Goal: Task Accomplishment & Management: Complete application form

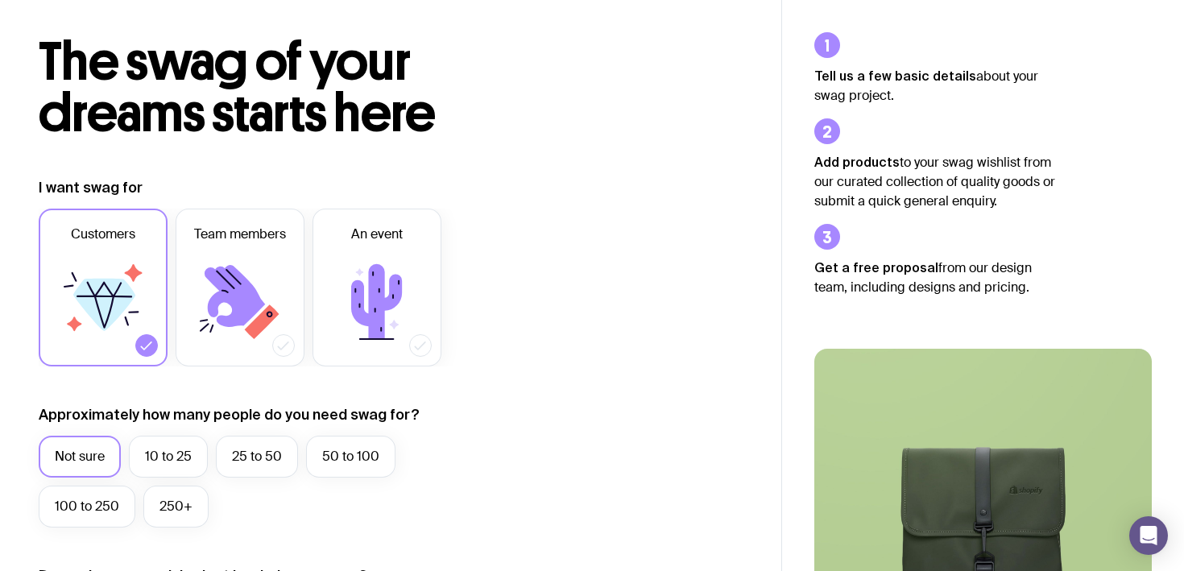
scroll to position [139, 0]
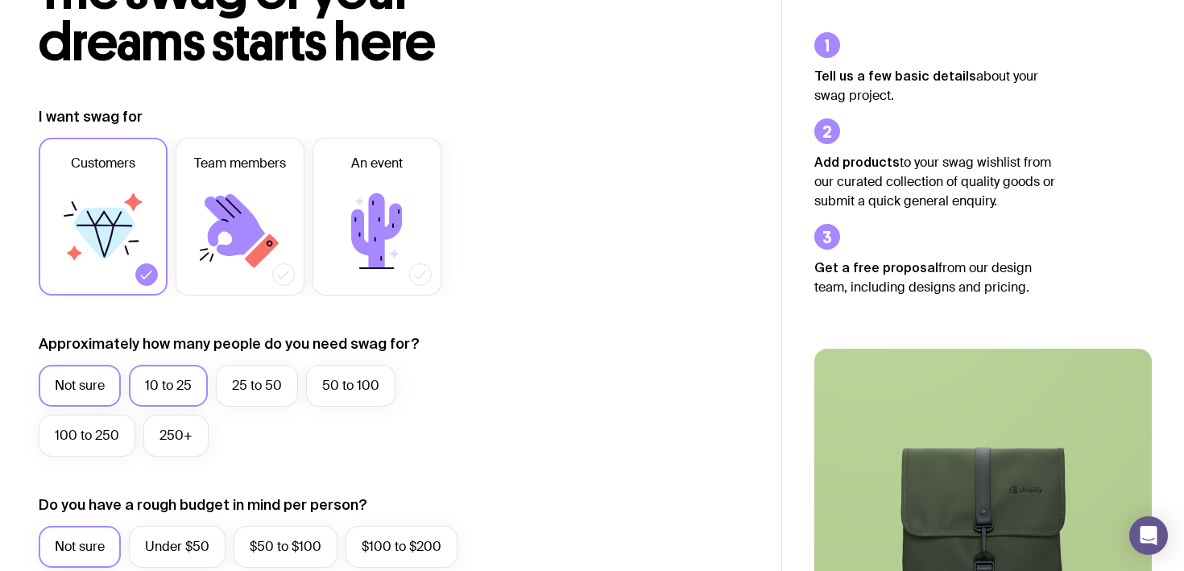
click at [143, 384] on label "10 to 25" at bounding box center [168, 386] width 79 height 42
click at [0, 0] on input "10 to 25" at bounding box center [0, 0] width 0 height 0
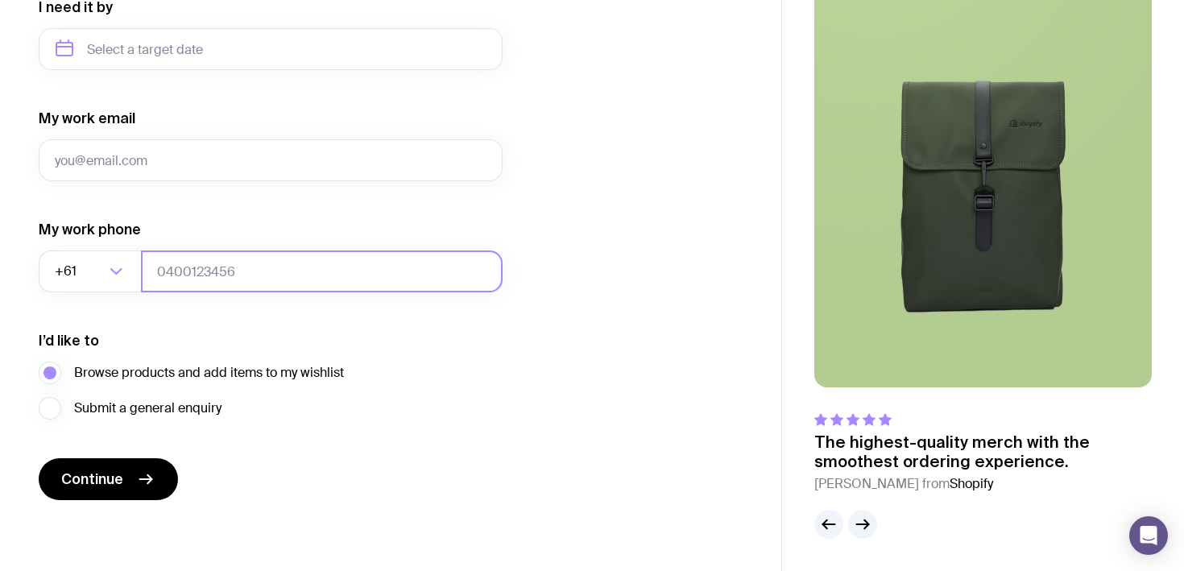
scroll to position [536, 0]
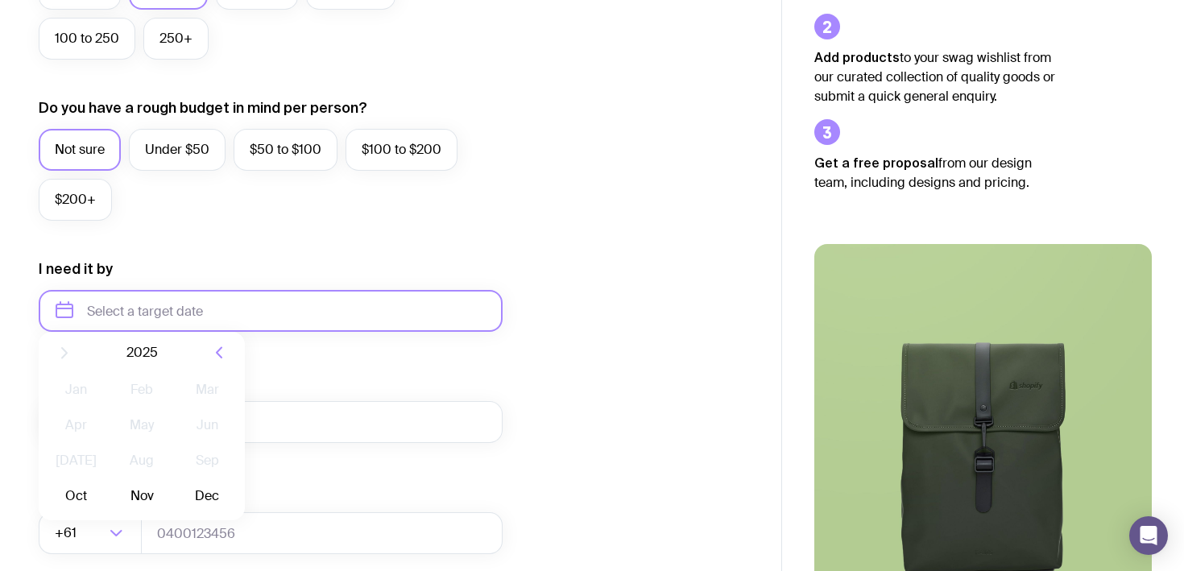
click at [117, 320] on input "text" at bounding box center [271, 311] width 464 height 42
click at [90, 509] on button "Oct" at bounding box center [76, 509] width 59 height 32
type input "[DATE]"
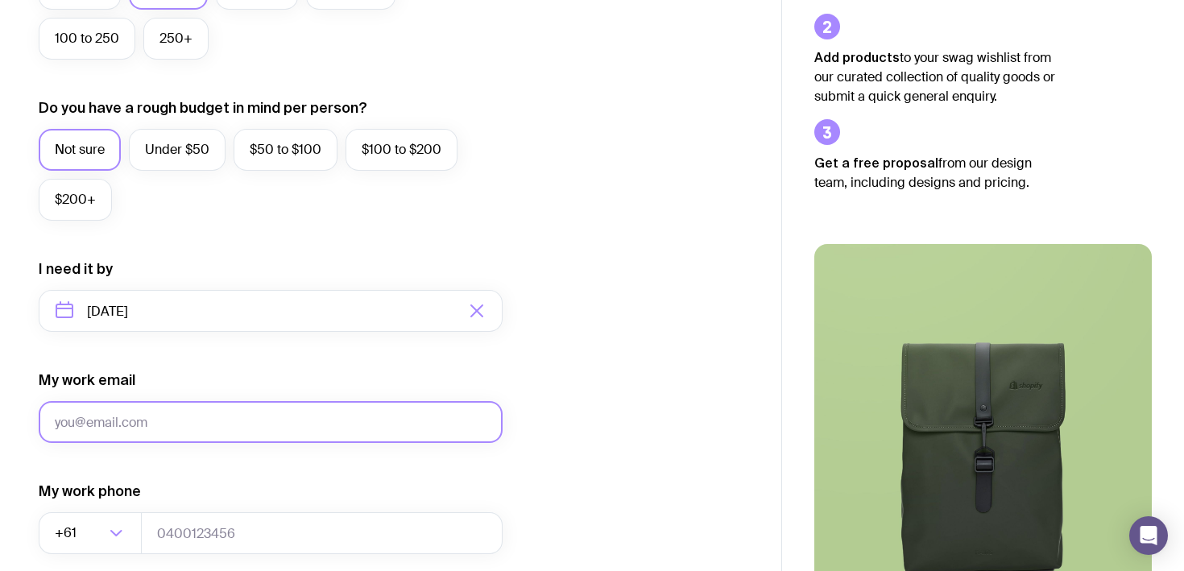
click at [241, 423] on input "My work email" at bounding box center [271, 422] width 464 height 42
type input "[PERSON_NAME][EMAIL_ADDRESS][DOMAIN_NAME]"
type input "000000"
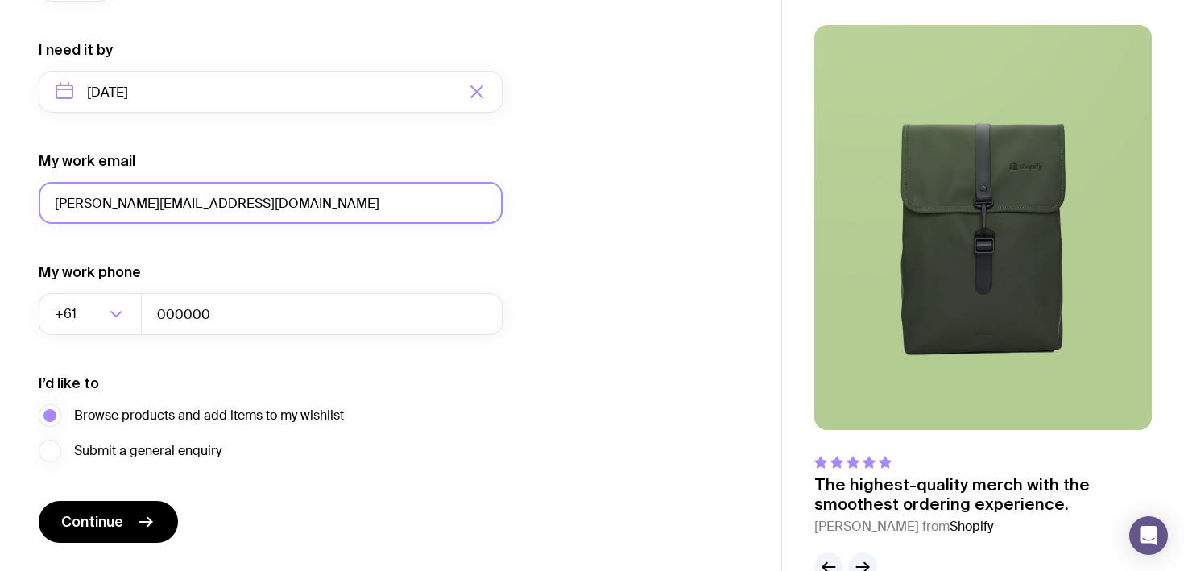
scroll to position [798, 0]
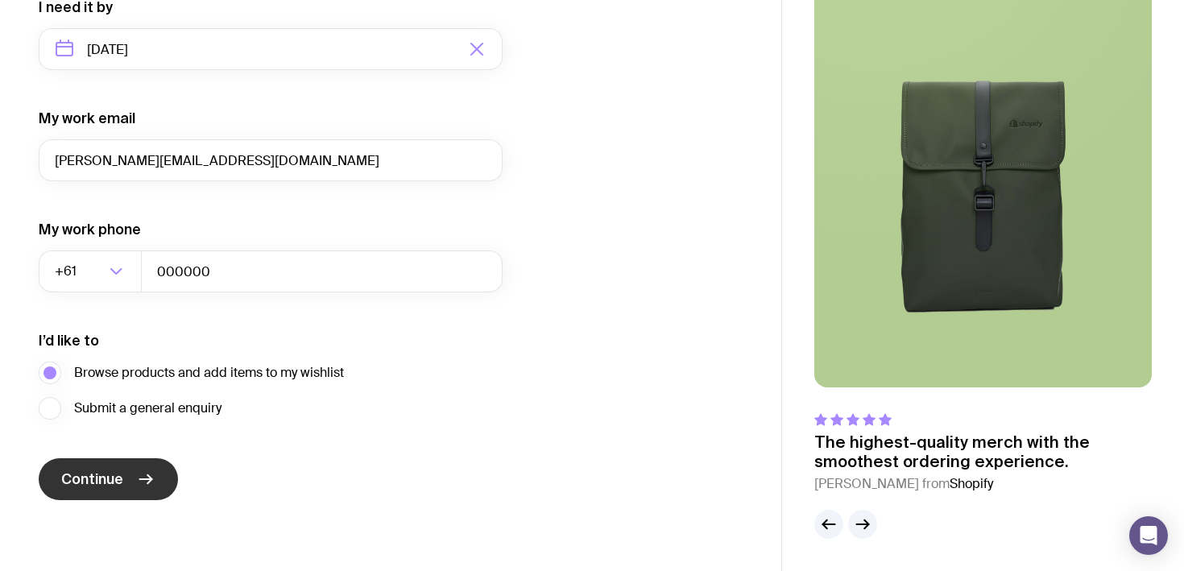
click at [131, 474] on button "Continue" at bounding box center [108, 479] width 139 height 42
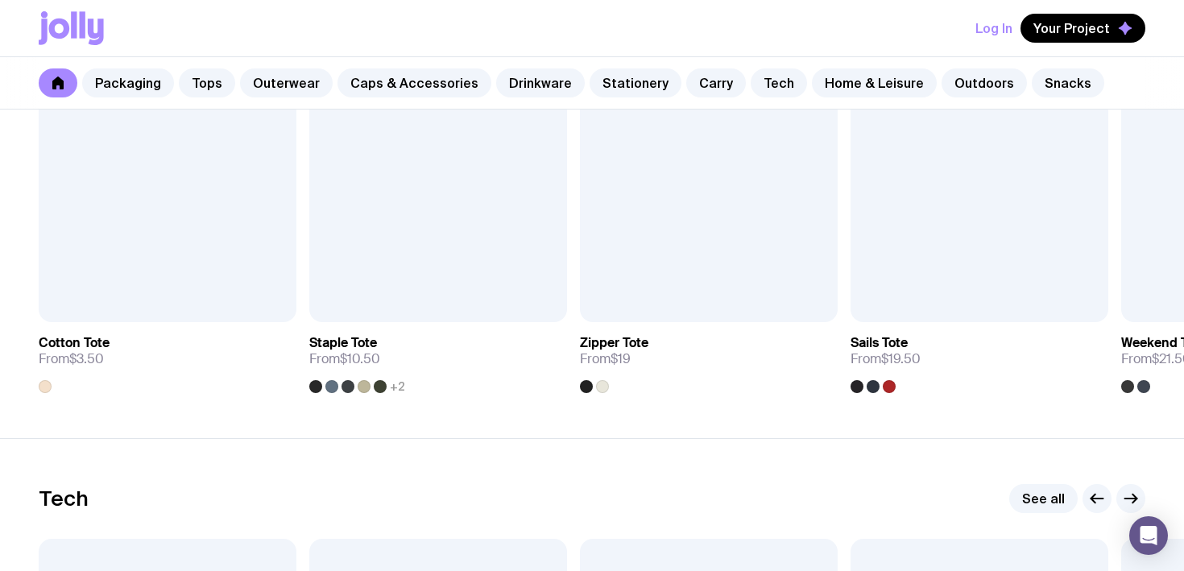
scroll to position [3510, 0]
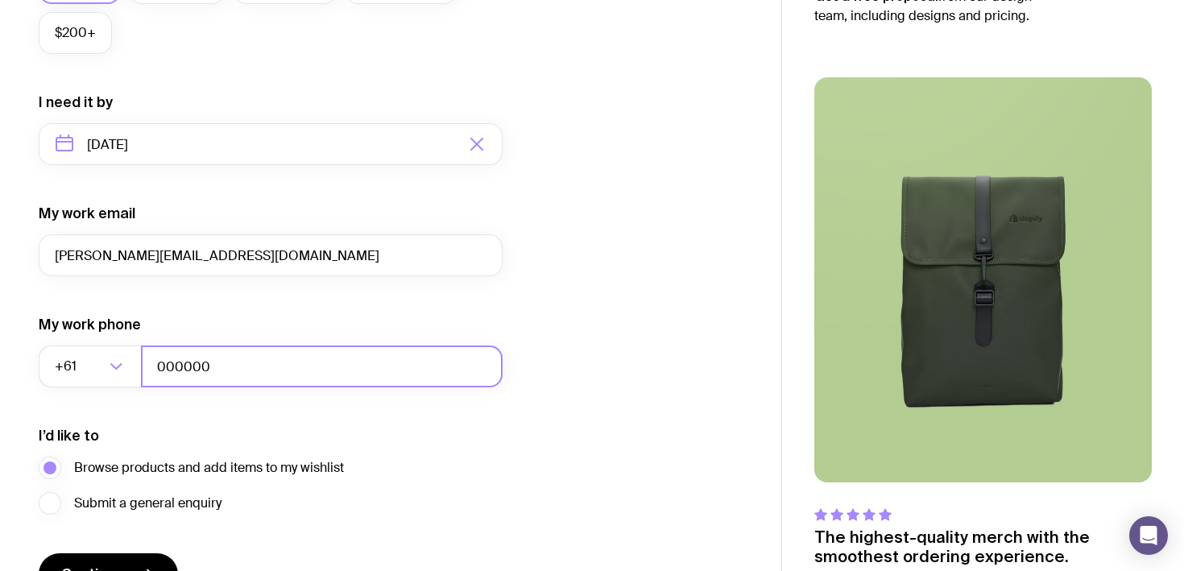
scroll to position [798, 0]
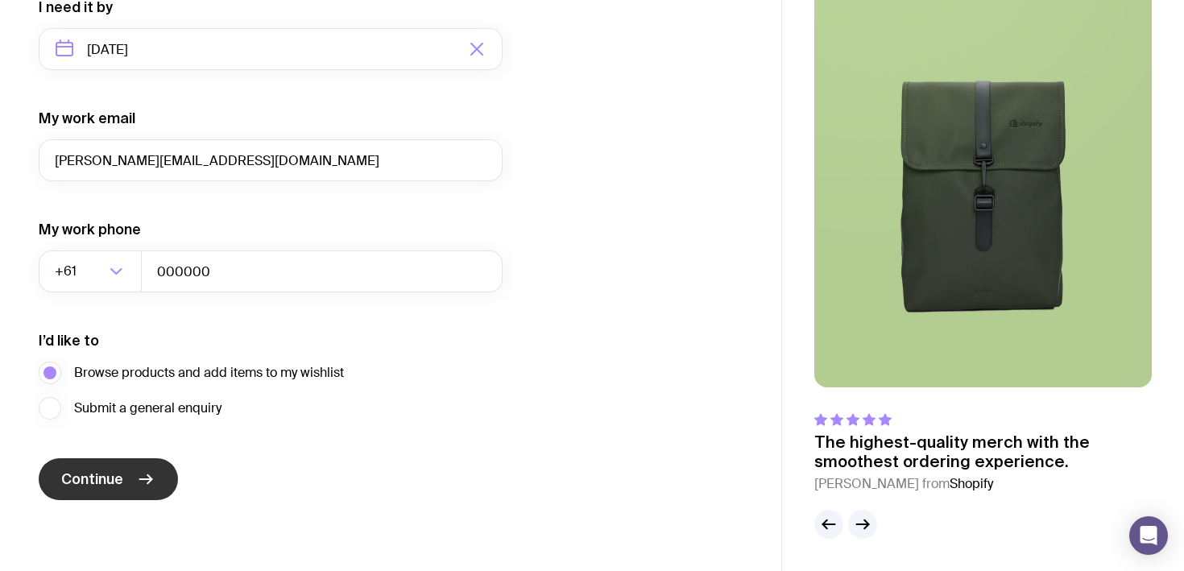
click at [135, 487] on button "Continue" at bounding box center [108, 479] width 139 height 42
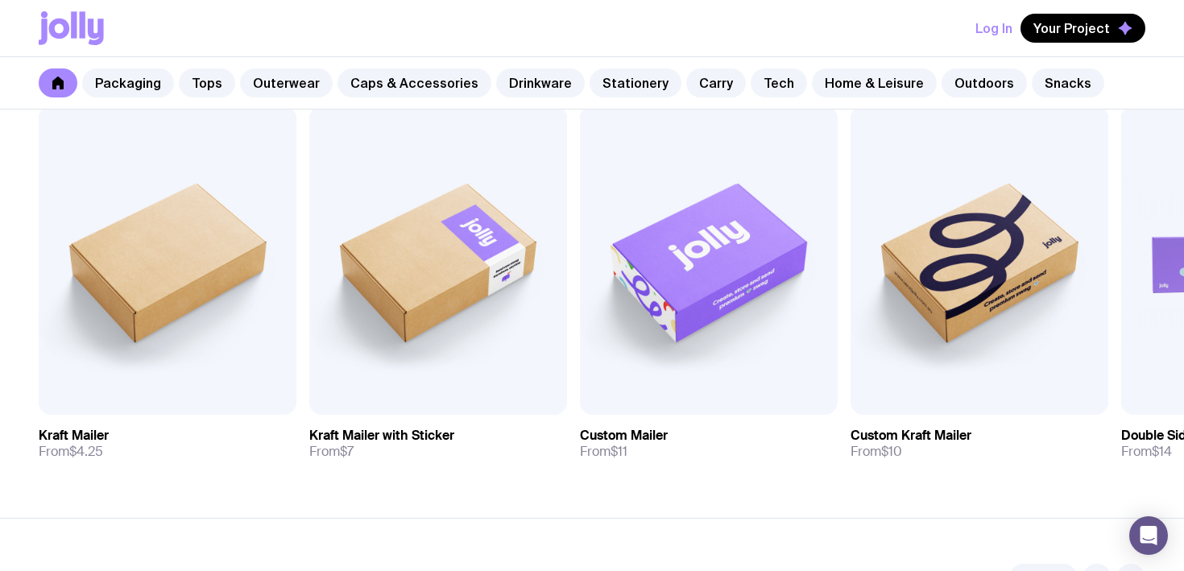
scroll to position [340, 0]
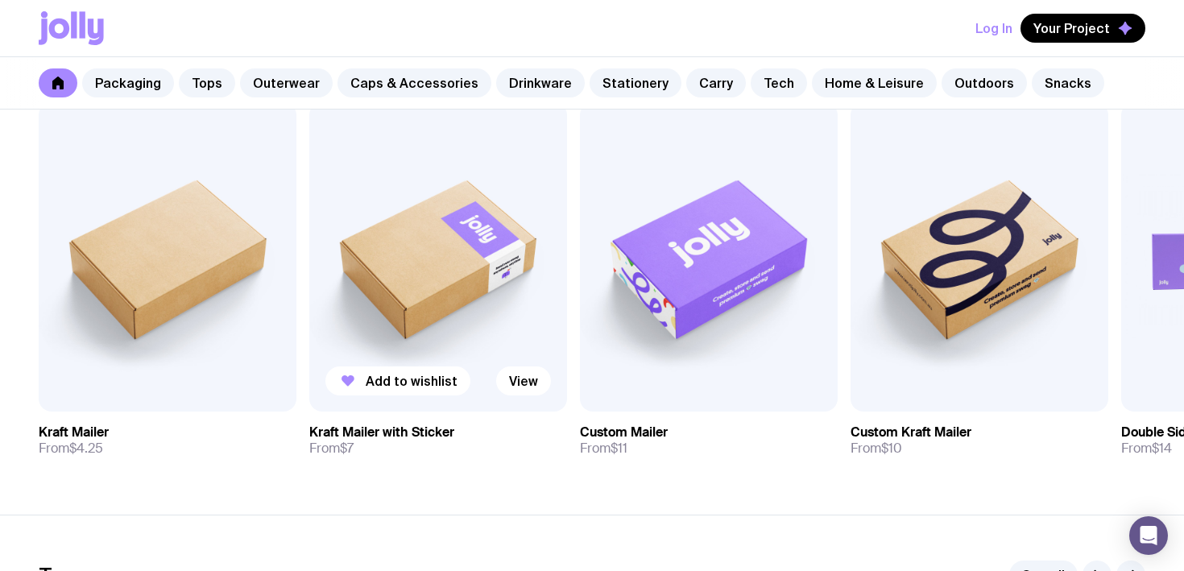
click at [446, 259] on img at bounding box center [438, 256] width 258 height 309
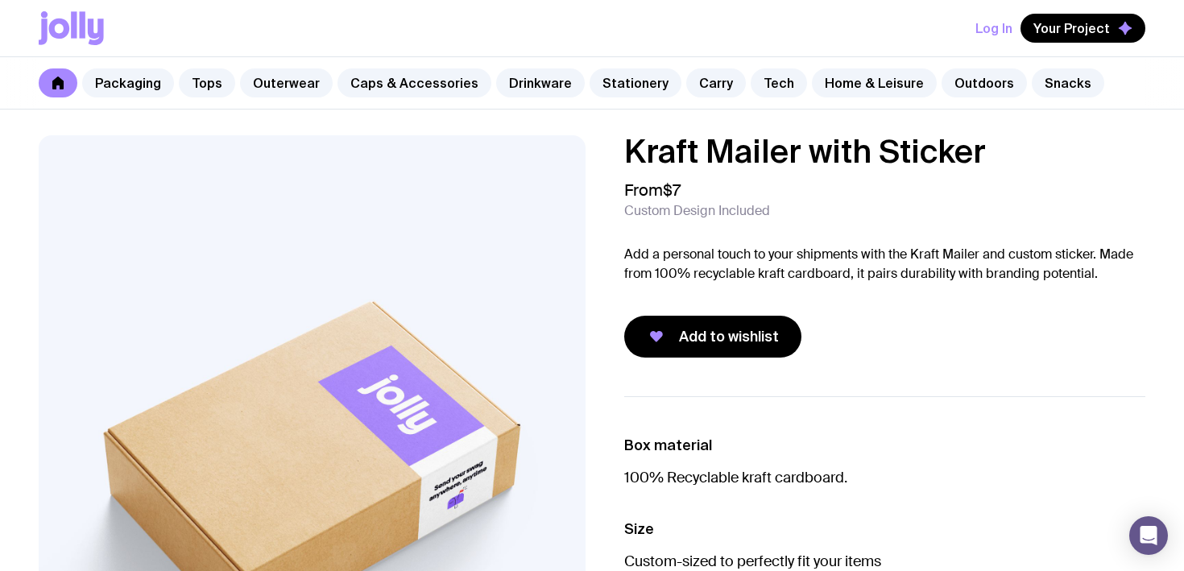
scroll to position [340, 0]
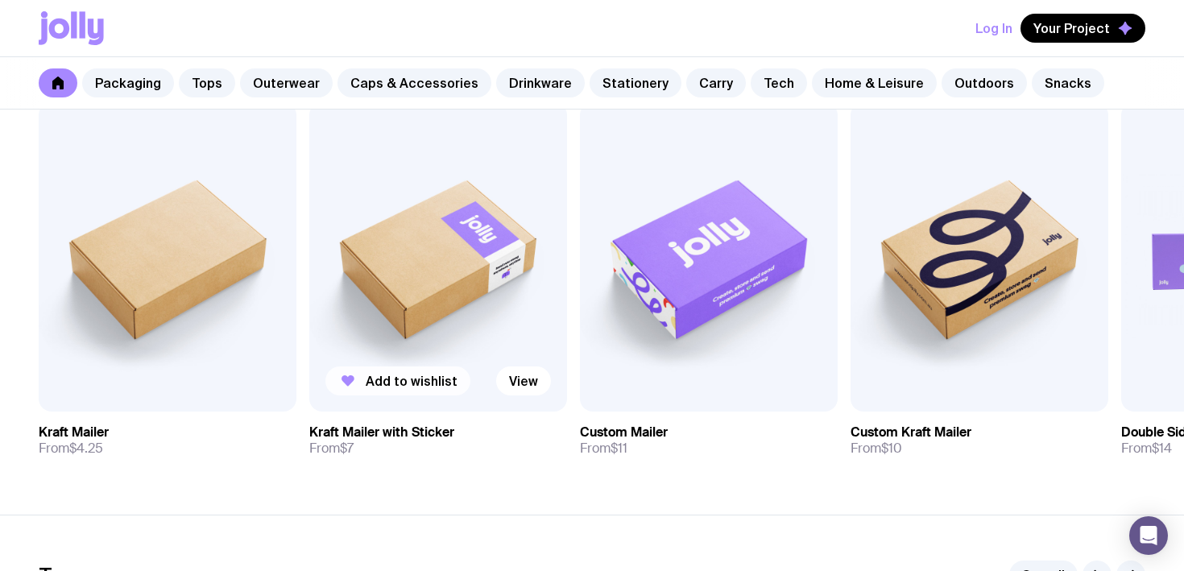
click at [418, 379] on span "Add to wishlist" at bounding box center [412, 381] width 92 height 16
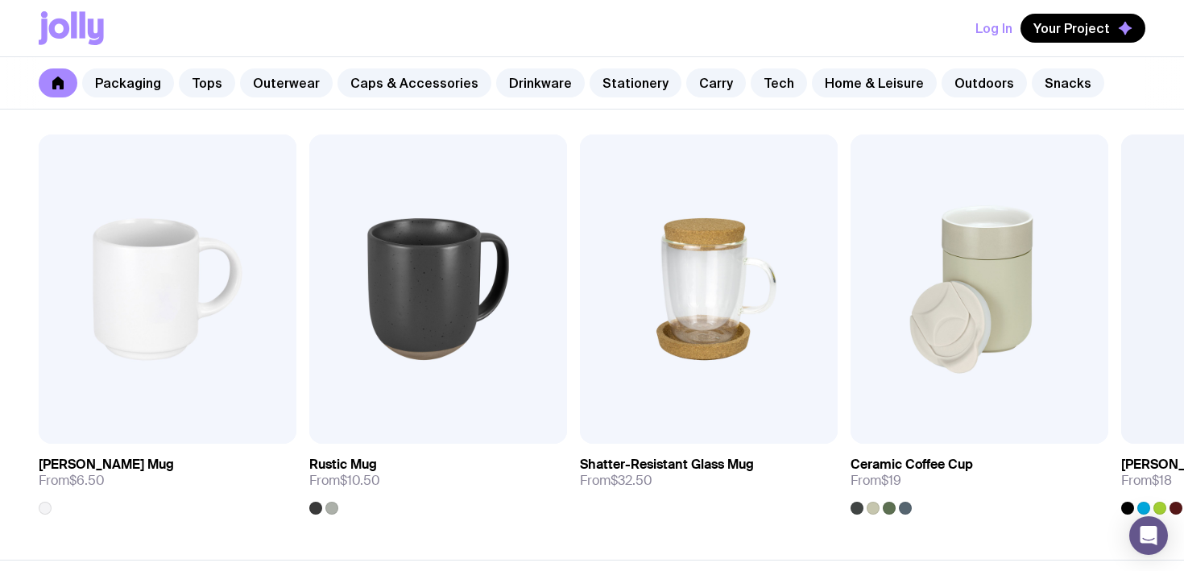
scroll to position [2394, 0]
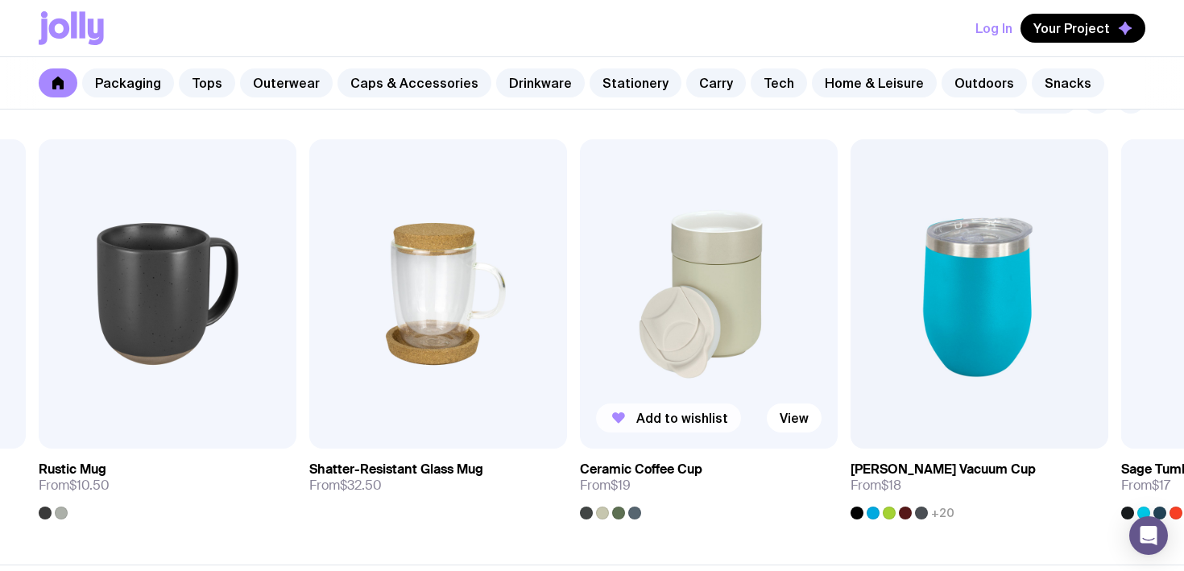
click at [656, 422] on span "Add to wishlist" at bounding box center [682, 418] width 92 height 16
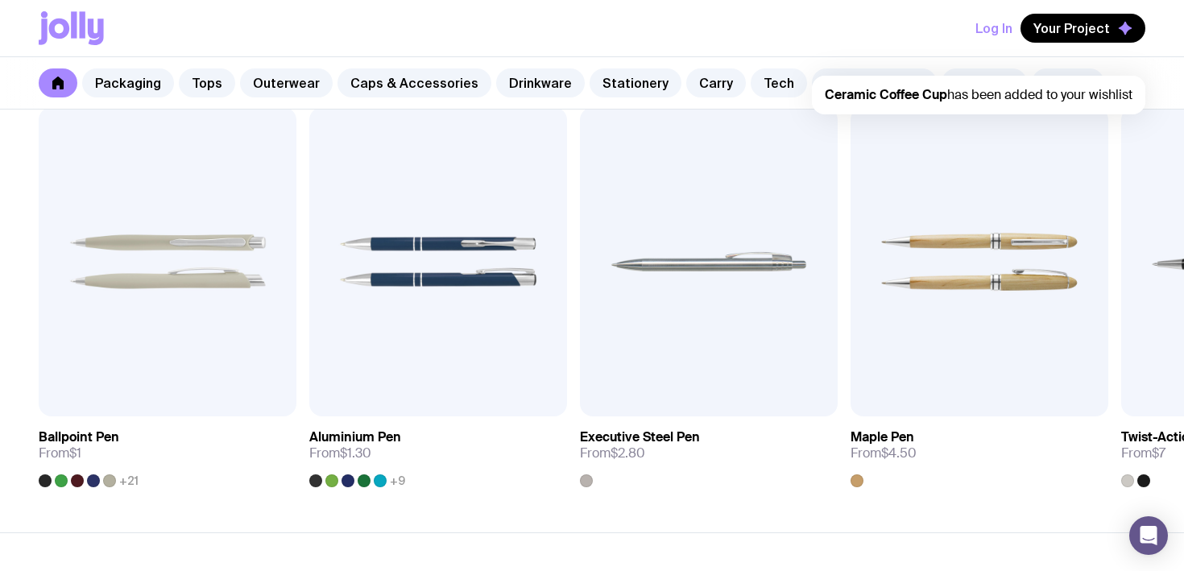
scroll to position [2965, 0]
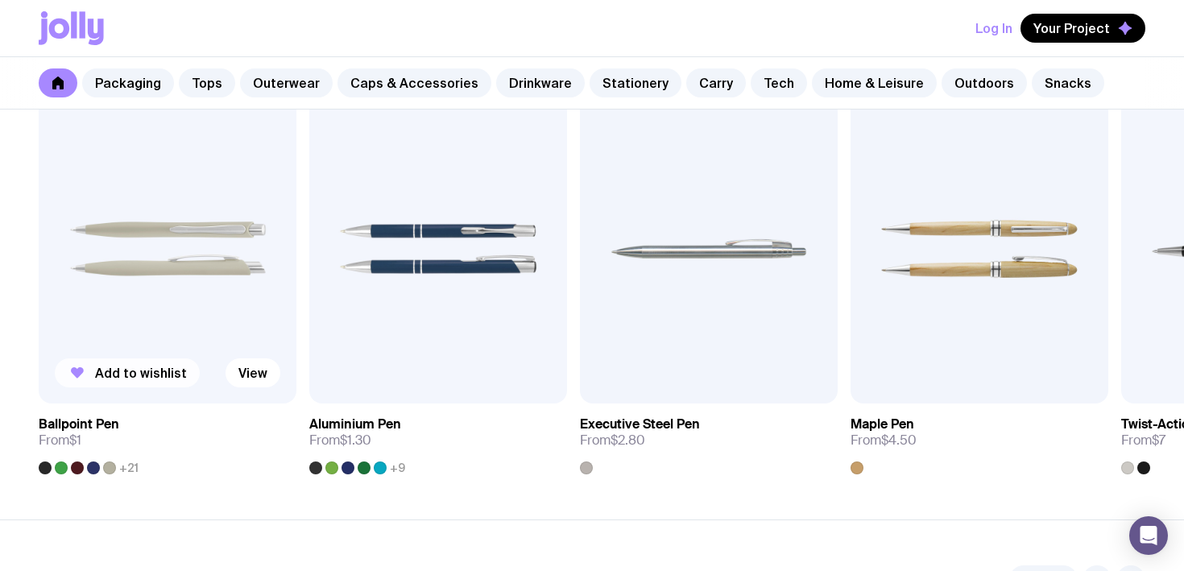
click at [130, 377] on span "Add to wishlist" at bounding box center [141, 373] width 92 height 16
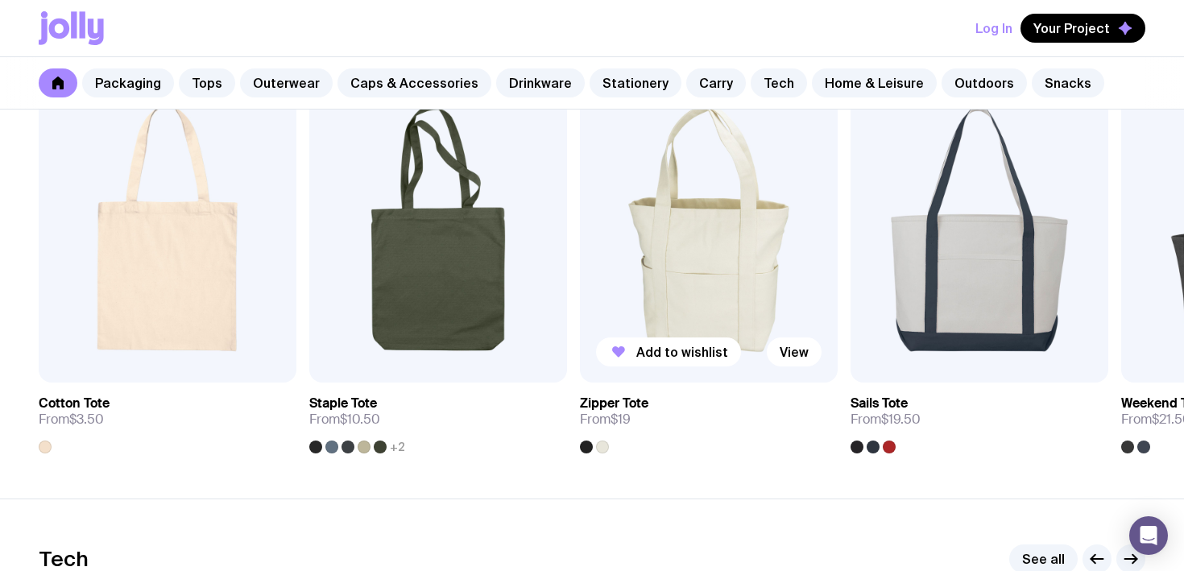
scroll to position [3506, 0]
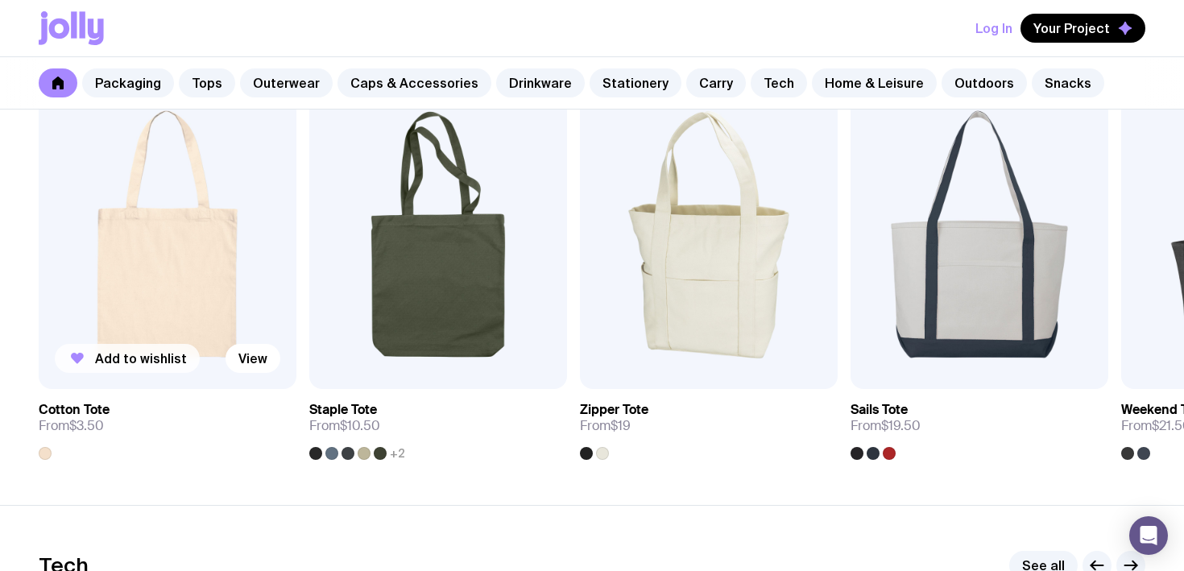
click at [143, 355] on span "Add to wishlist" at bounding box center [141, 358] width 92 height 16
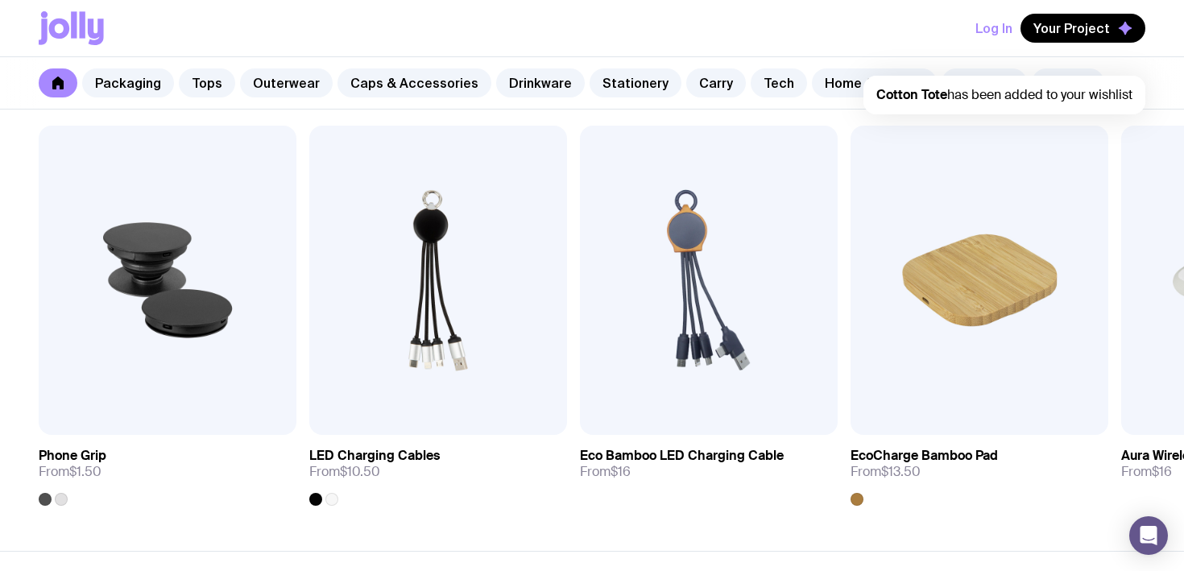
scroll to position [3987, 0]
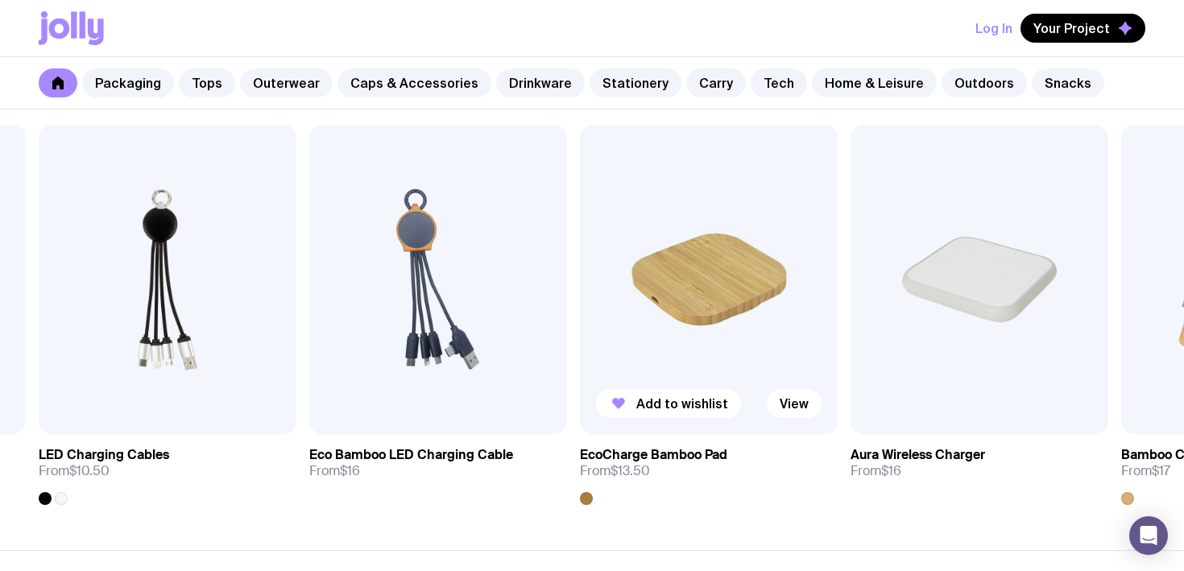
click at [700, 306] on img at bounding box center [709, 279] width 258 height 309
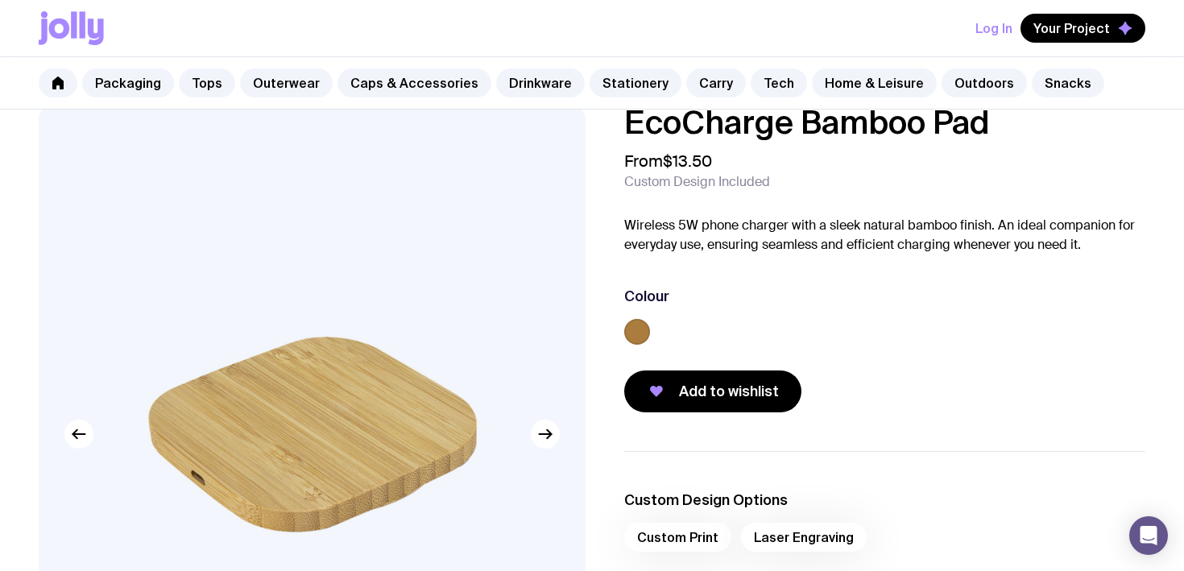
scroll to position [123, 0]
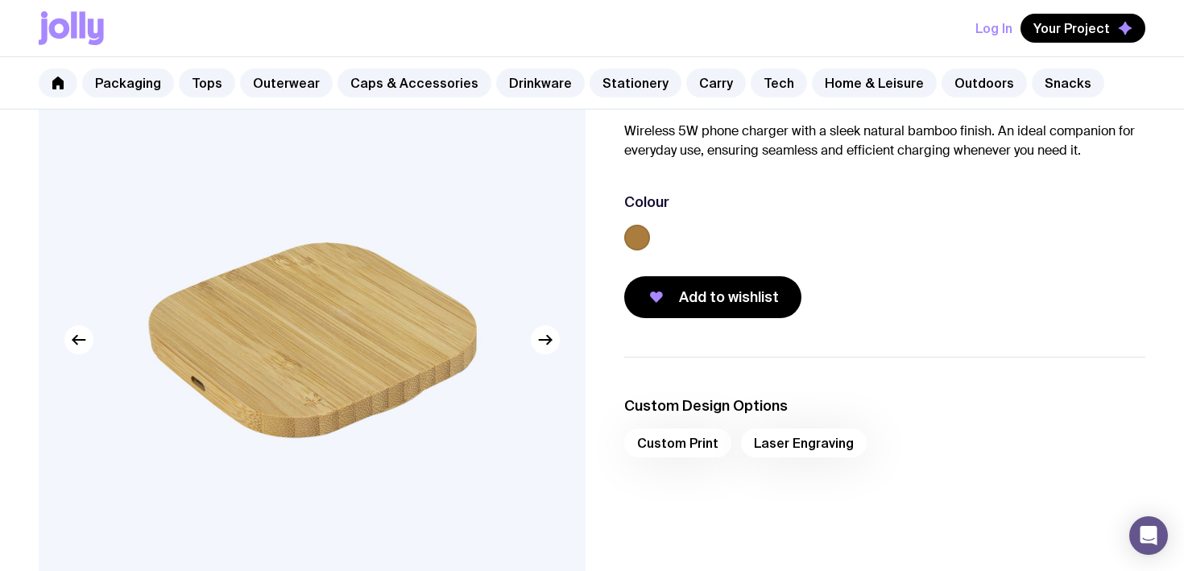
click at [697, 447] on div "Custom Print Laser Engraving" at bounding box center [884, 448] width 521 height 39
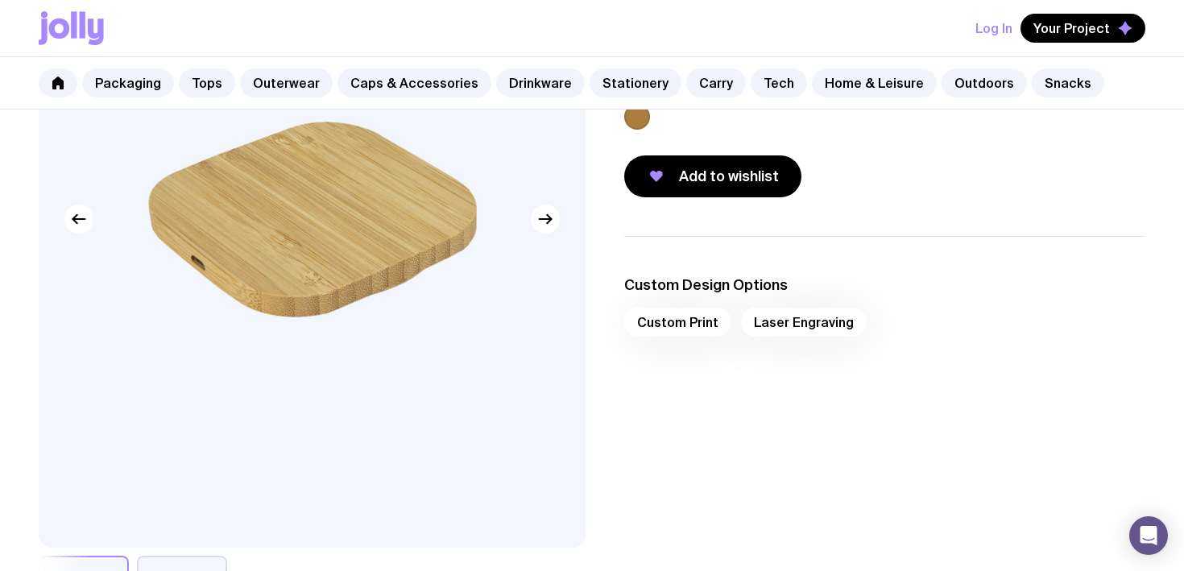
click at [679, 326] on div "Custom Print Laser Engraving" at bounding box center [884, 327] width 521 height 39
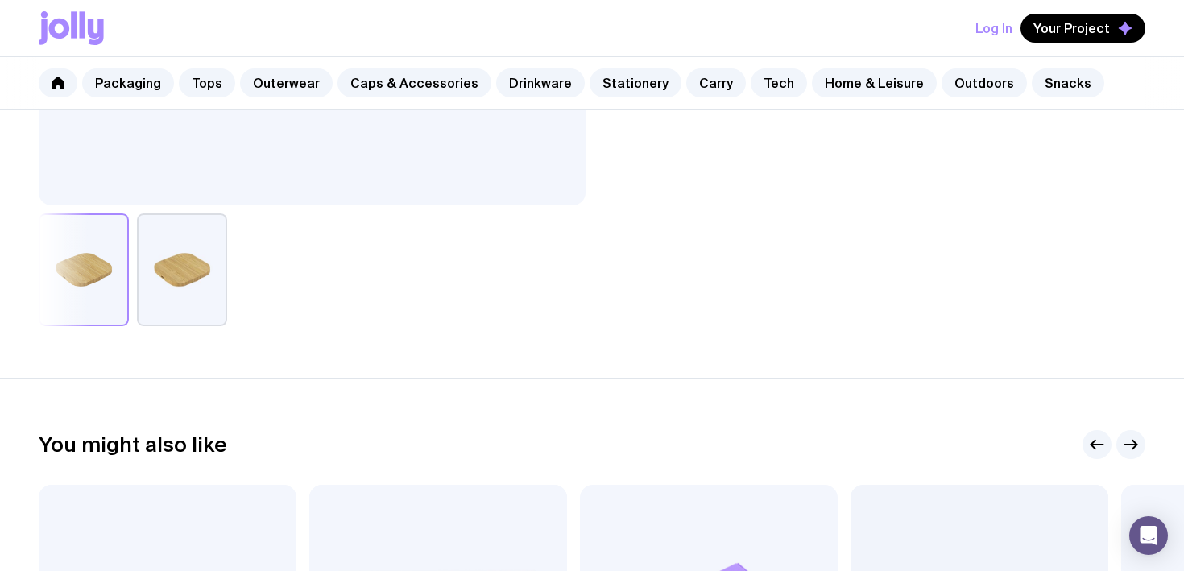
scroll to position [953, 0]
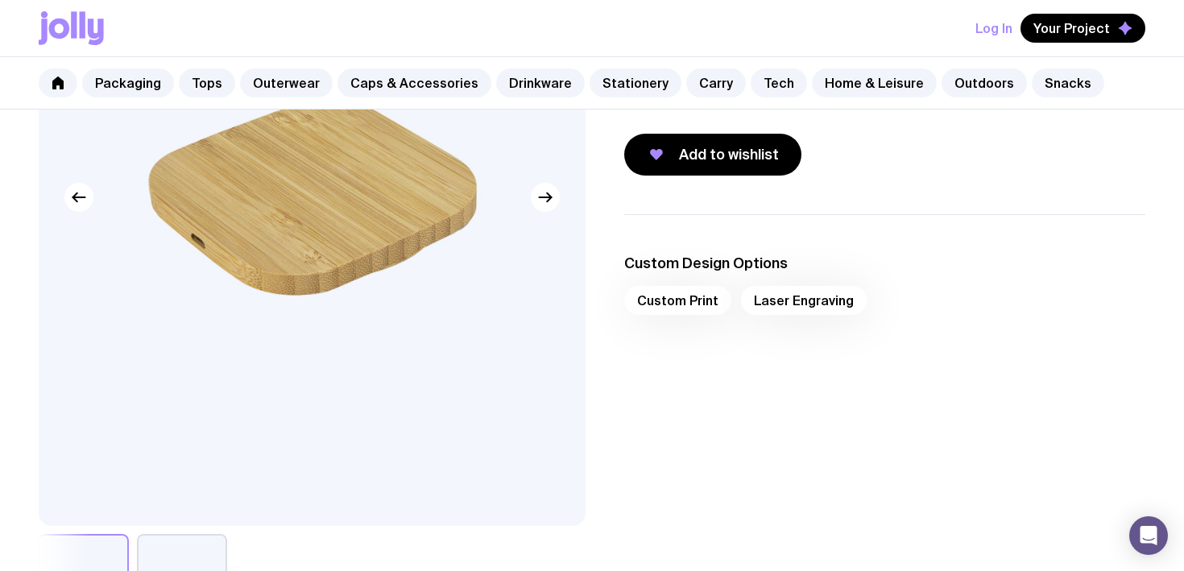
click at [772, 296] on div "Custom Print Laser Engraving" at bounding box center [884, 305] width 521 height 39
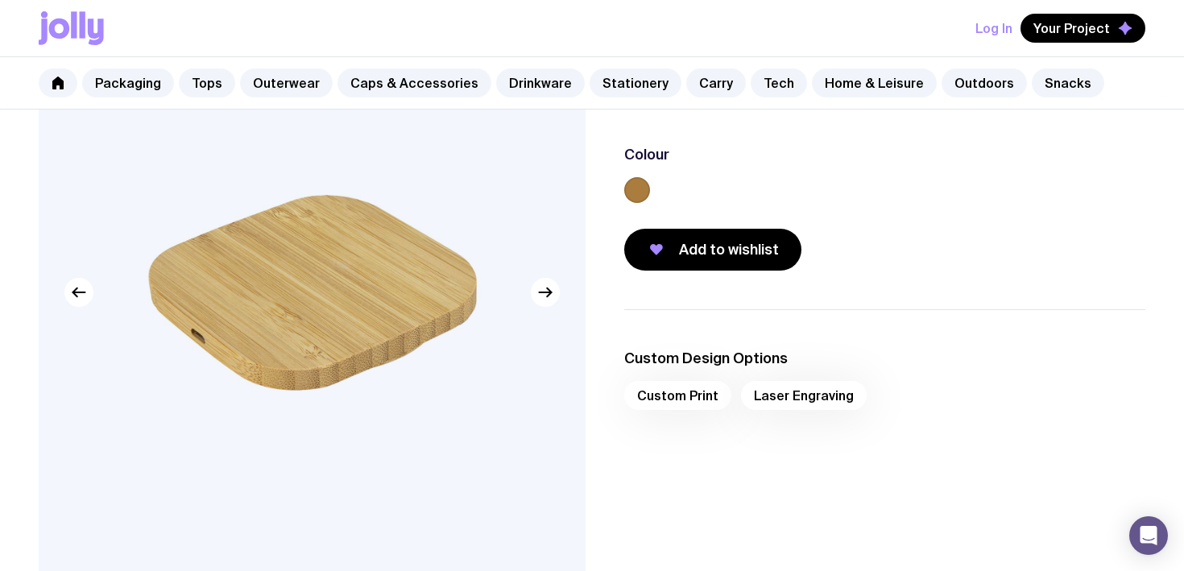
scroll to position [10, 0]
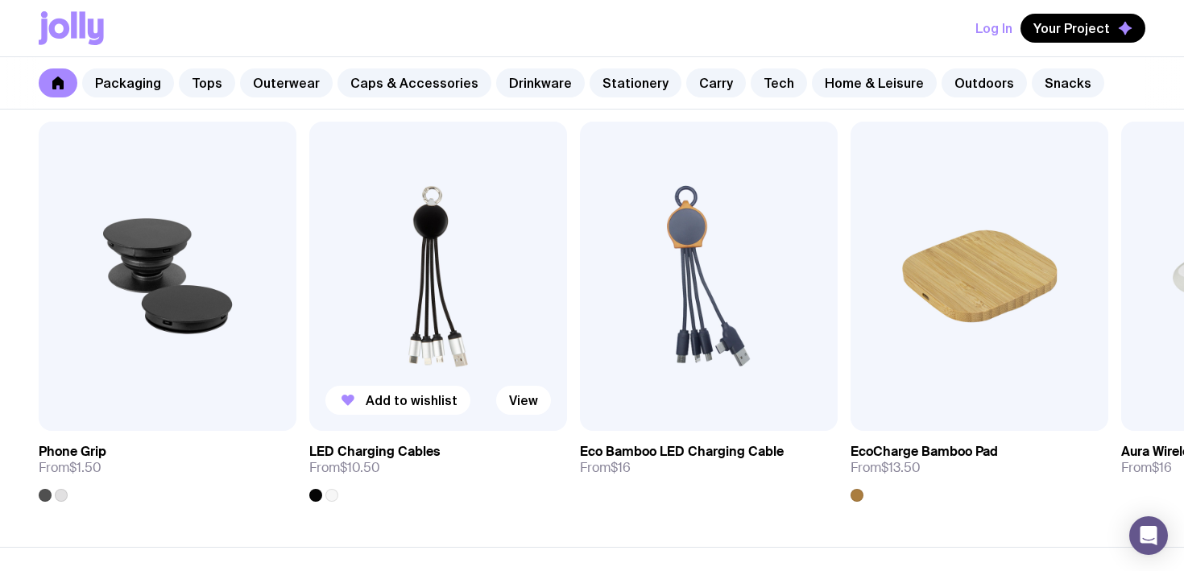
scroll to position [3995, 0]
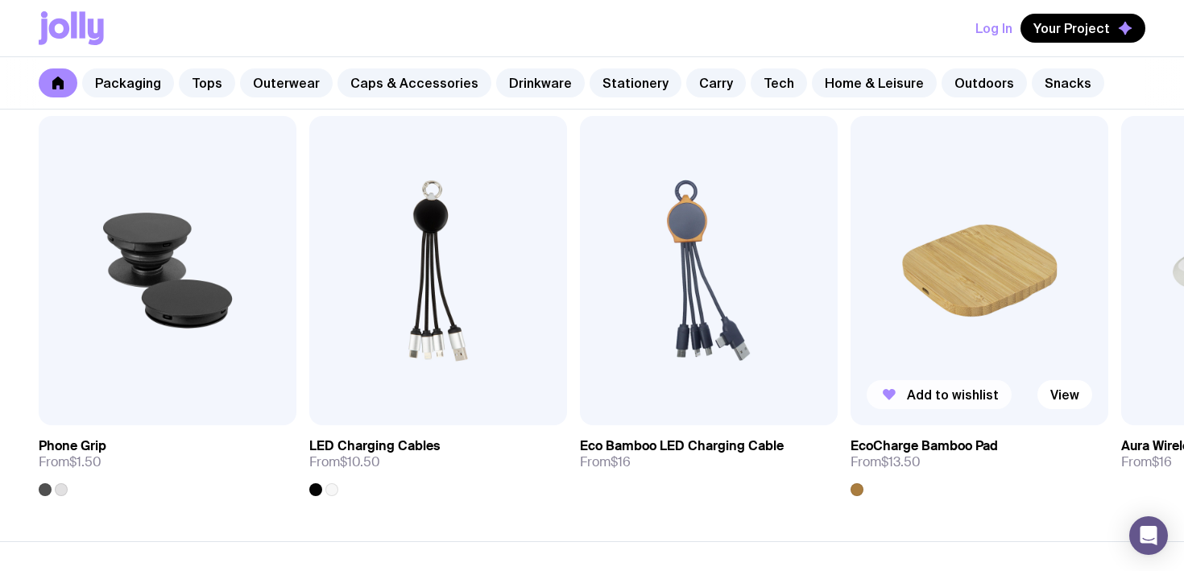
click at [926, 396] on span "Add to wishlist" at bounding box center [953, 395] width 92 height 16
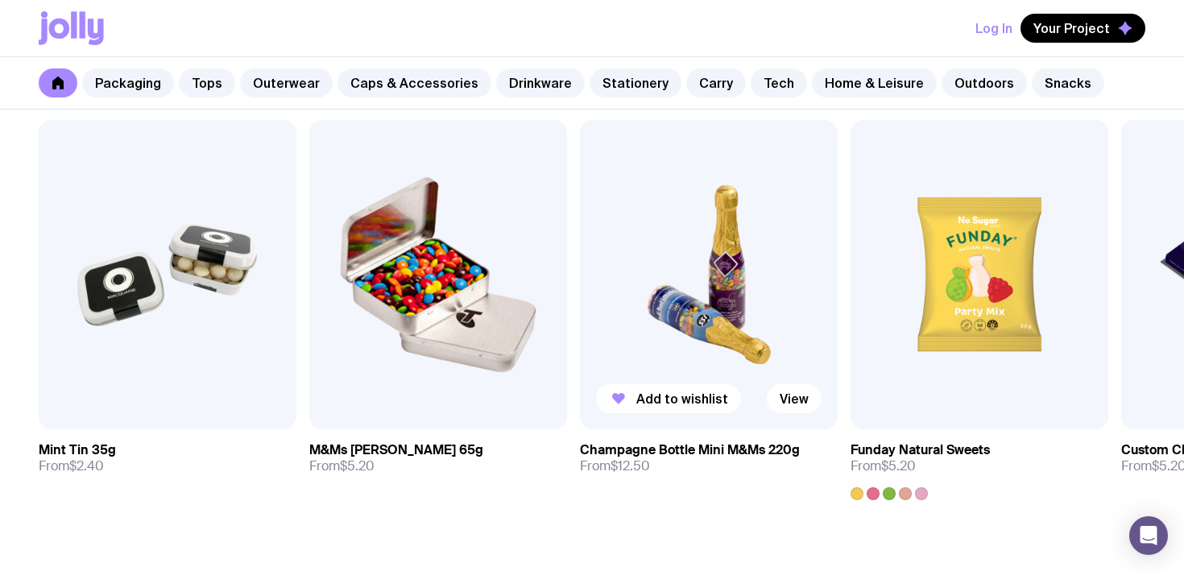
scroll to position [5570, 0]
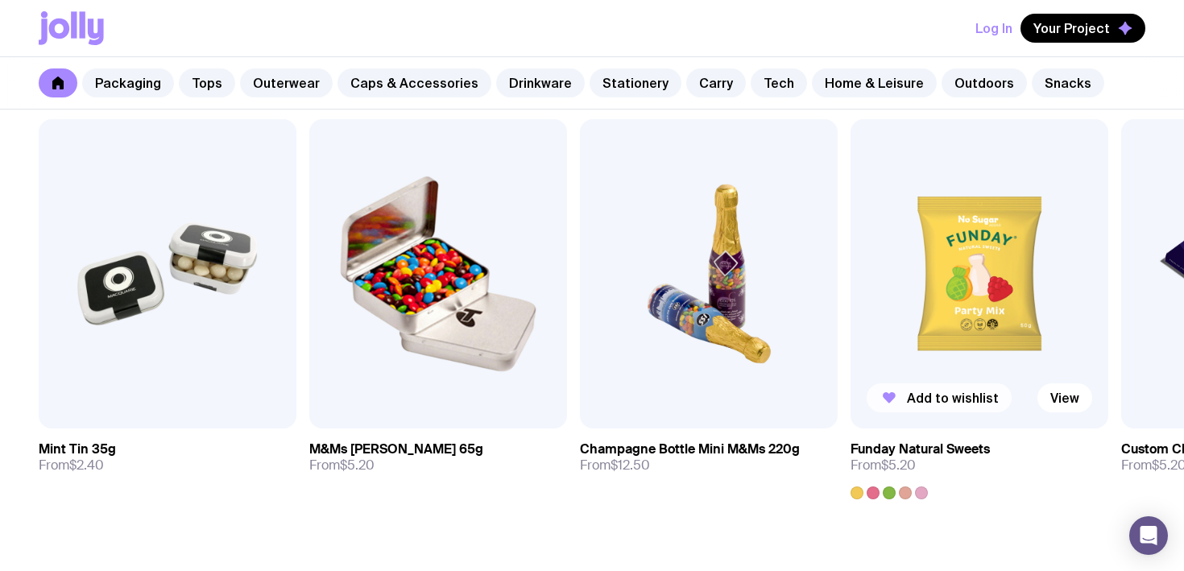
click at [909, 391] on span "Add to wishlist" at bounding box center [953, 398] width 92 height 16
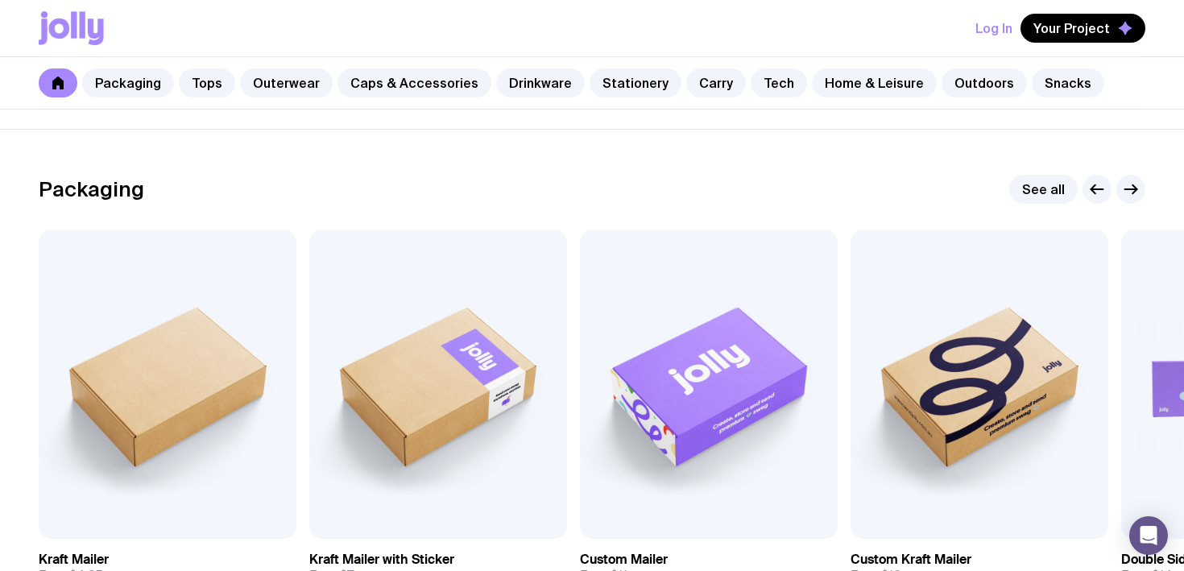
scroll to position [0, 0]
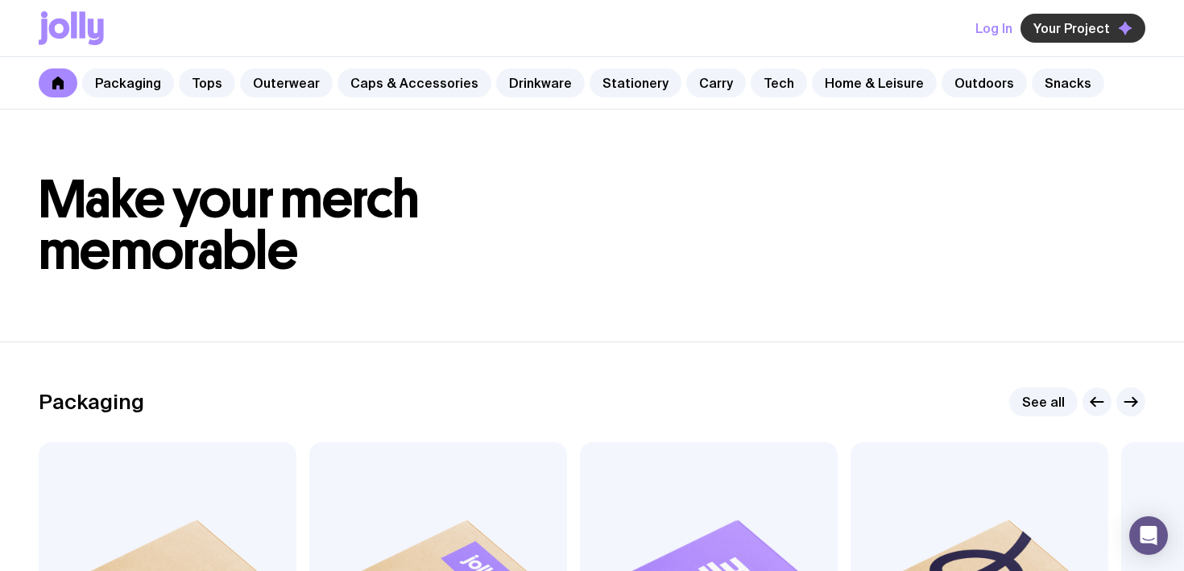
click at [1053, 26] on span "Your Project" at bounding box center [1071, 28] width 77 height 16
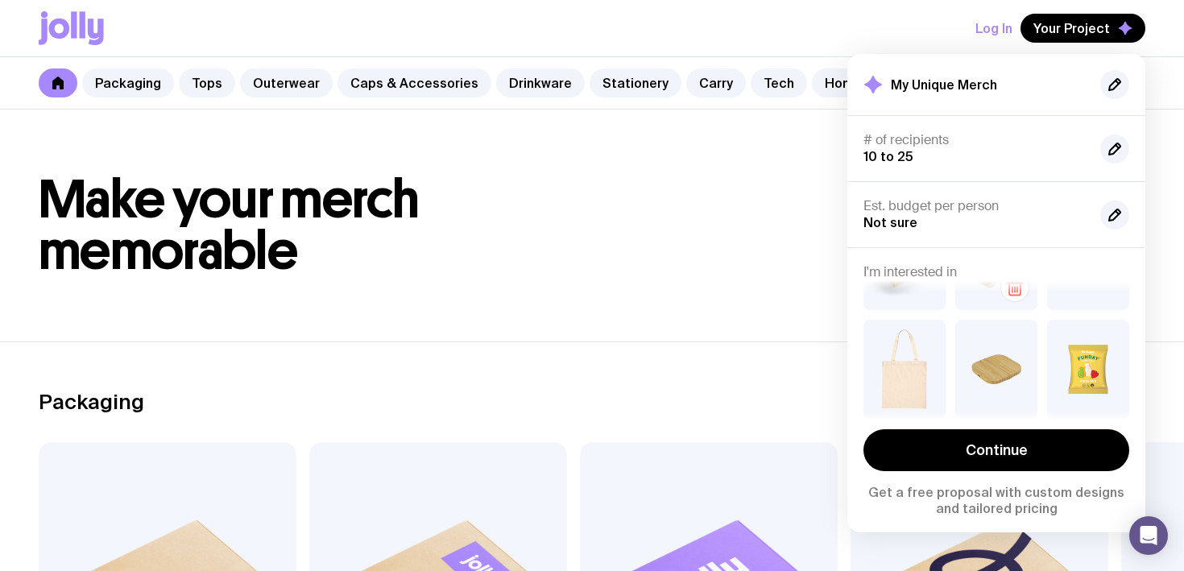
scroll to position [89, 0]
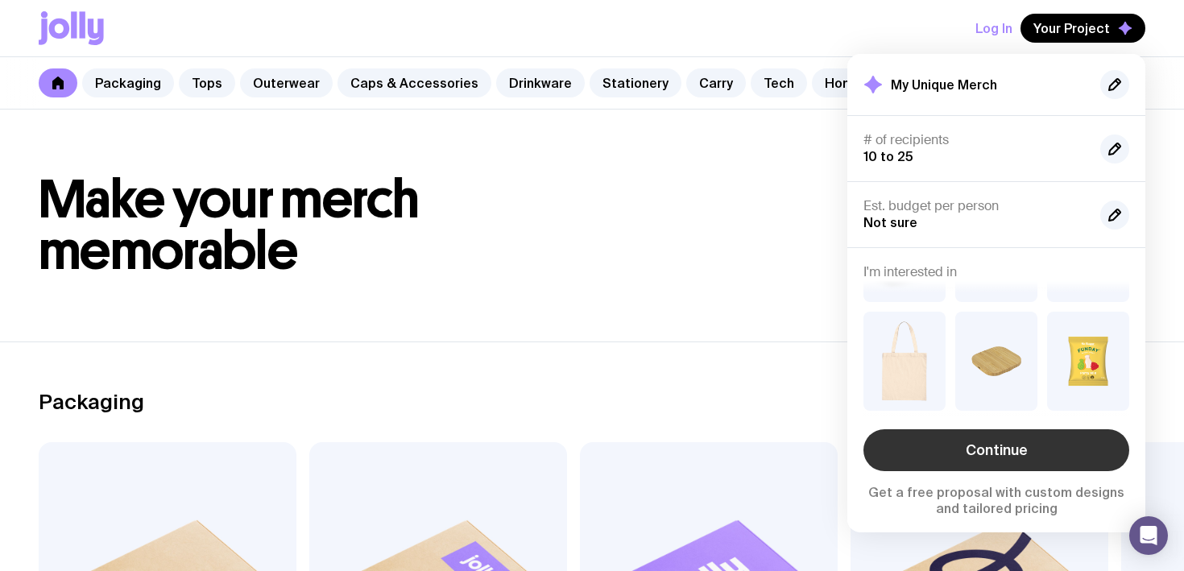
click at [1013, 449] on link "Continue" at bounding box center [997, 450] width 266 height 42
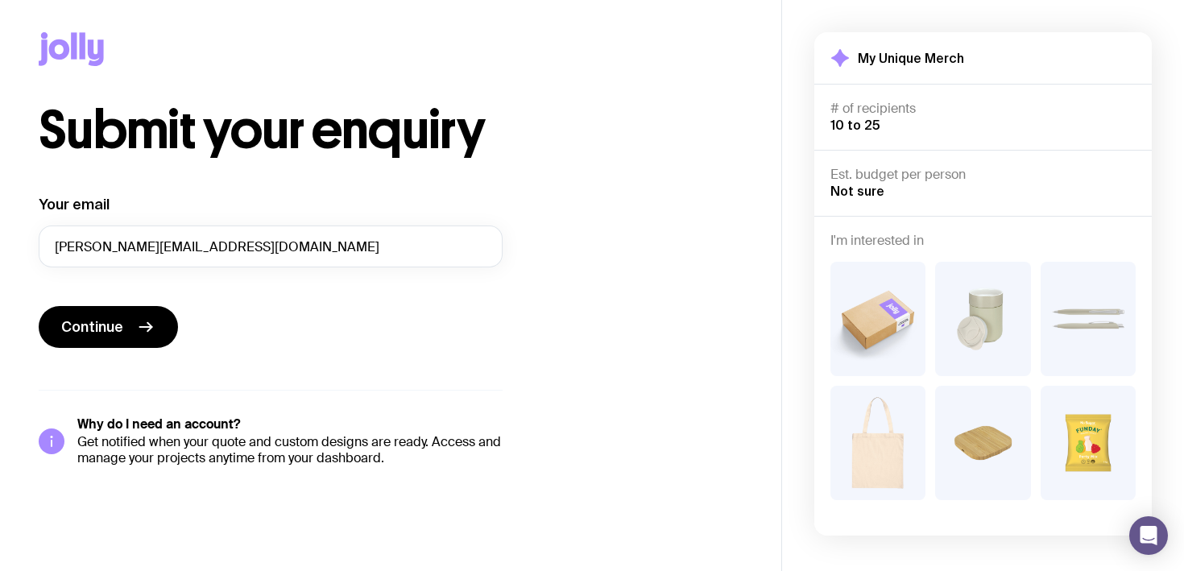
click at [79, 56] on icon at bounding box center [71, 49] width 65 height 34
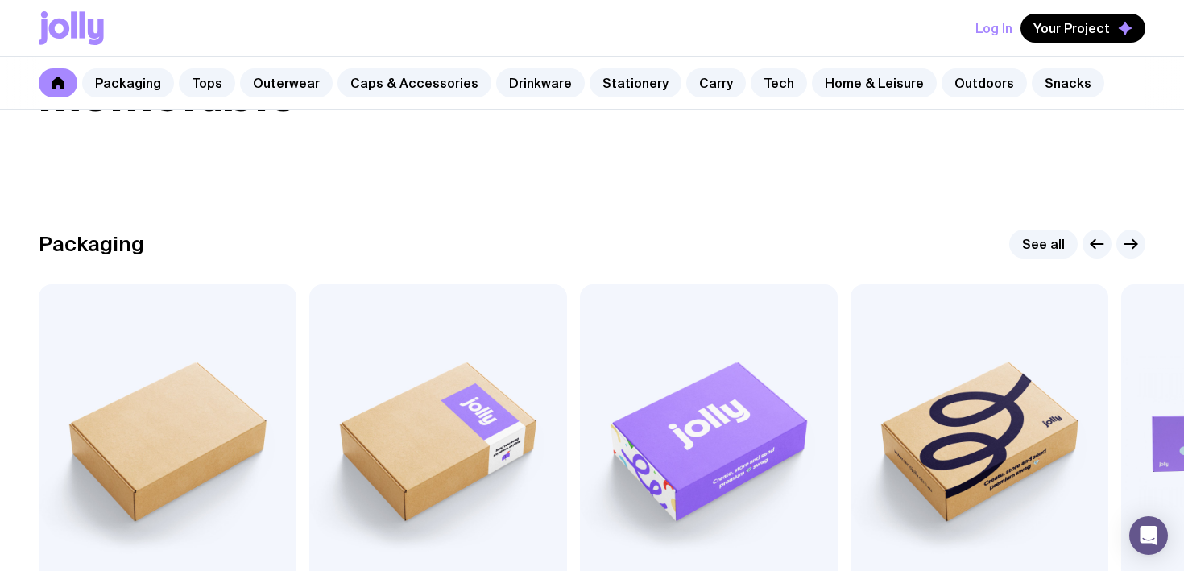
scroll to position [355, 0]
